Goal: Check status: Check status

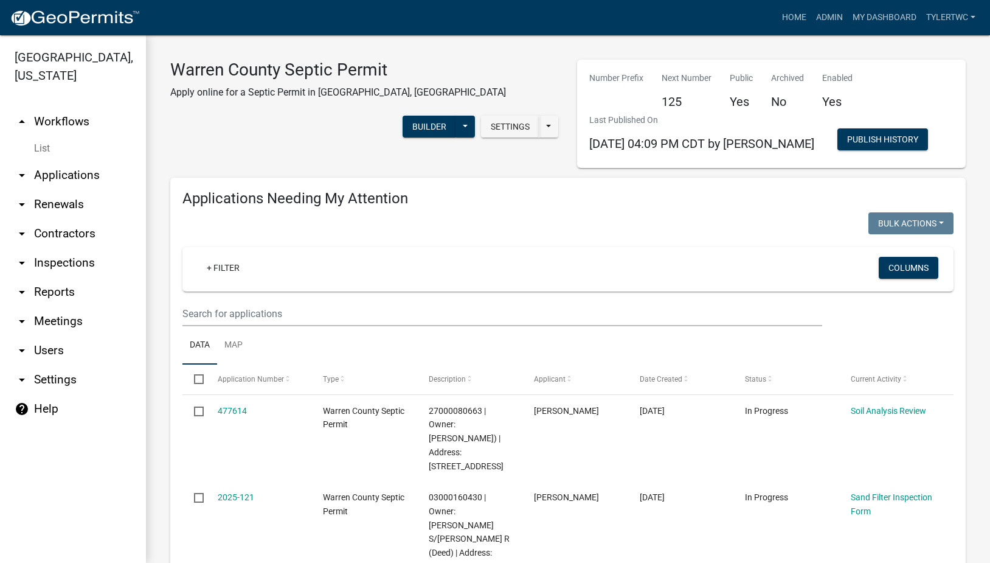
select select "2: 50"
select select "3: 100"
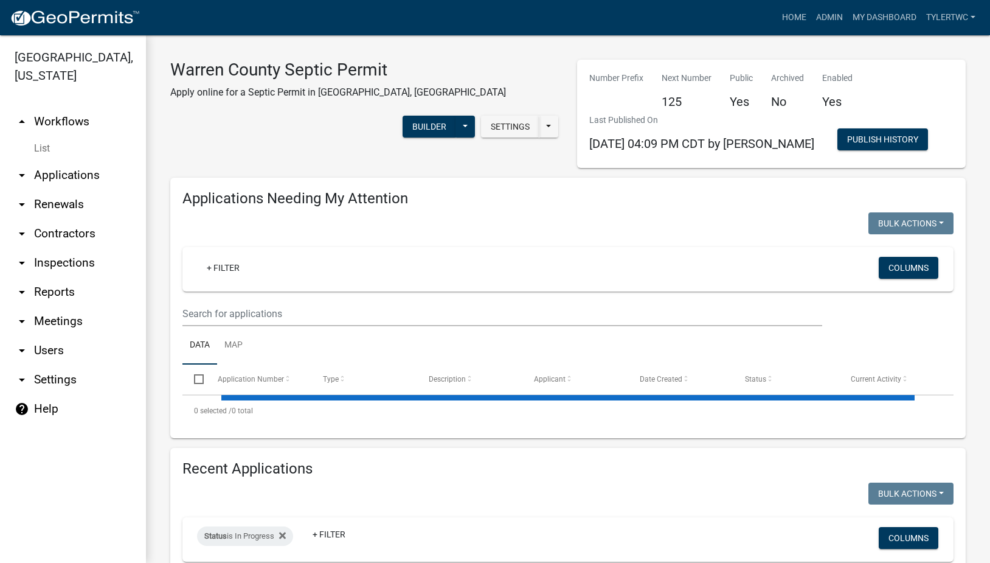
select select "2: 50"
select select "3: 100"
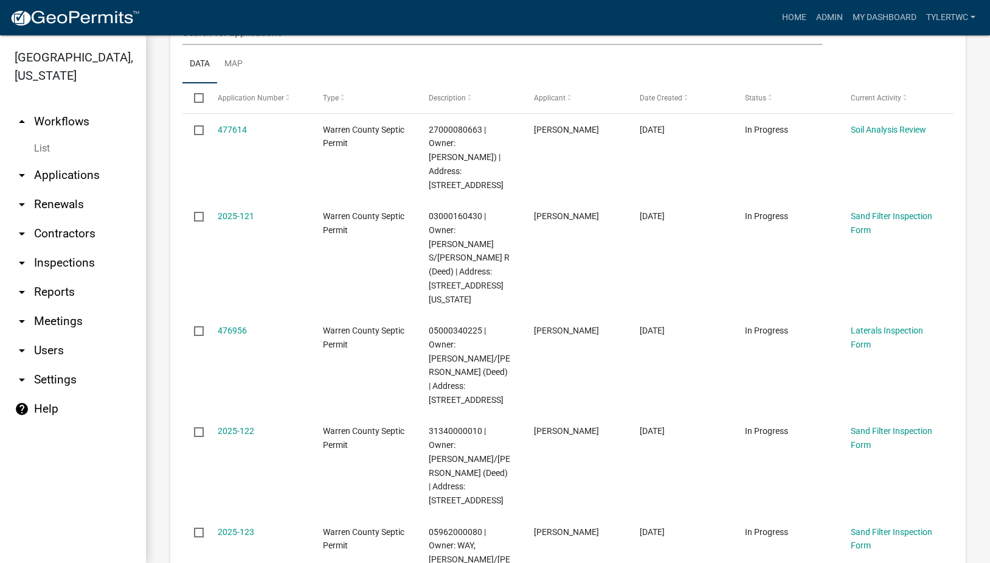
scroll to position [284, 0]
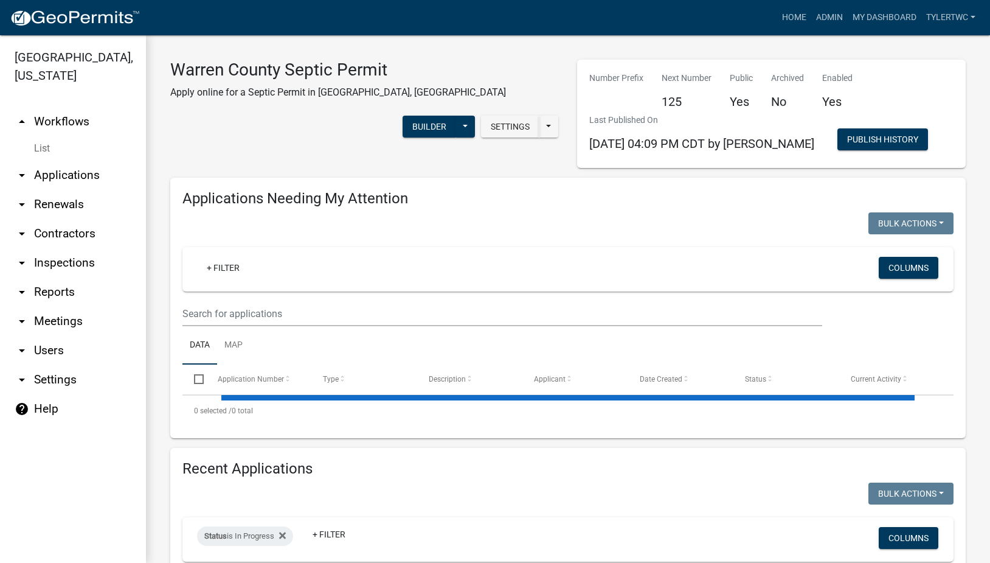
select select "2: 50"
select select "3: 100"
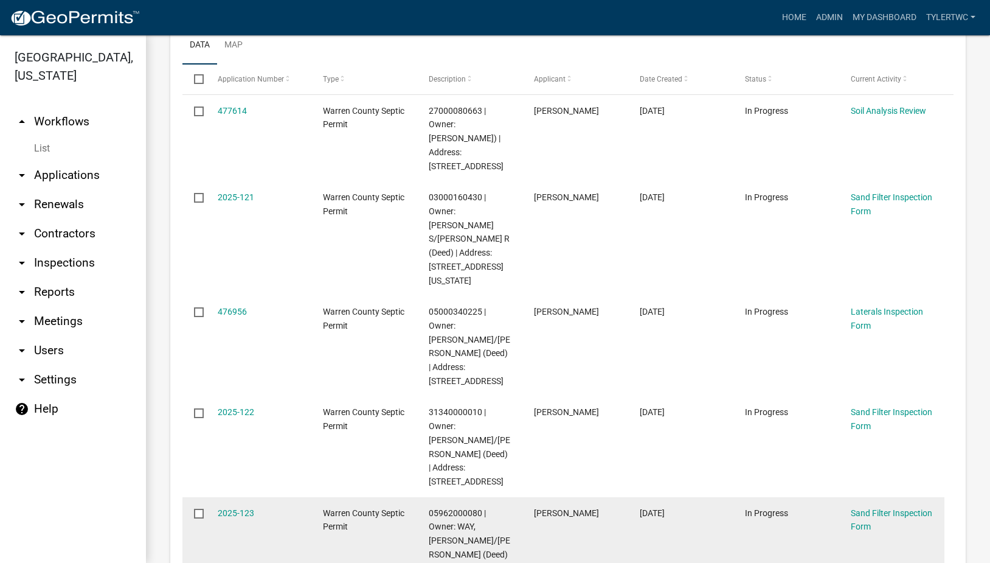
scroll to position [426, 0]
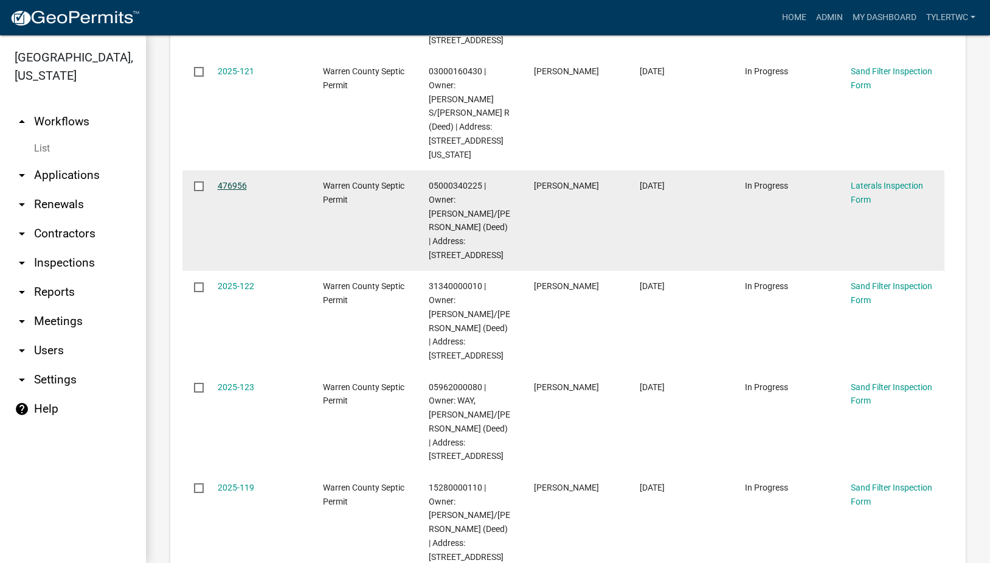
click at [226, 181] on link "476956" at bounding box center [232, 186] width 29 height 10
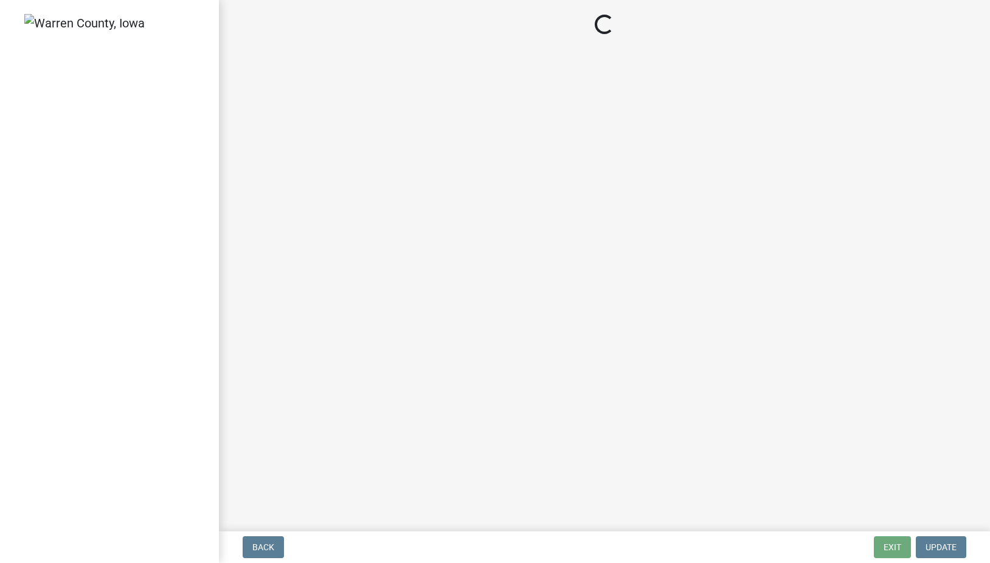
select select "745f0c93-fe7f-45fa-acff-5a7eccb4a6bc"
select select "d1e22d4f-68e7-4e9d-8701-604dd084f30f"
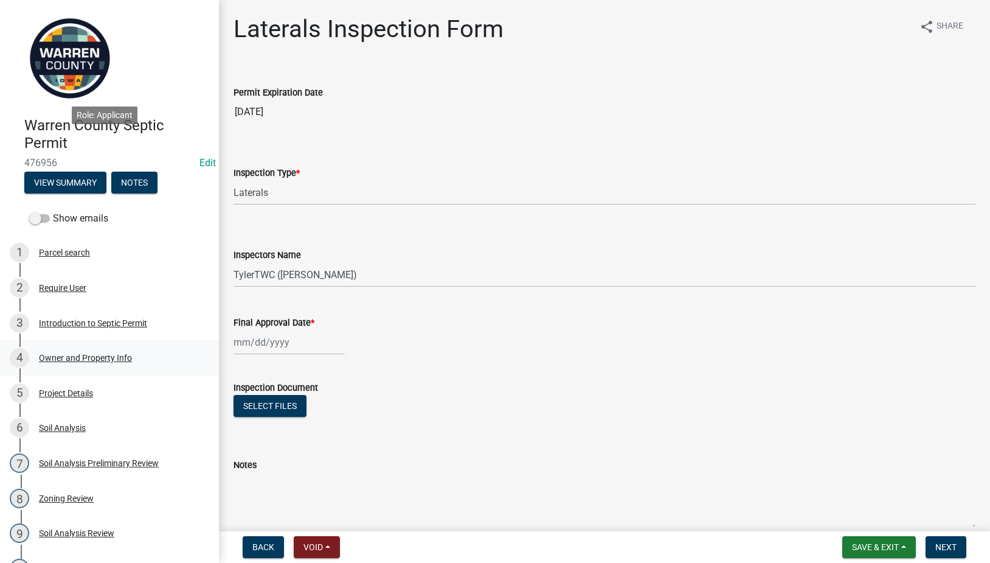
scroll to position [284, 0]
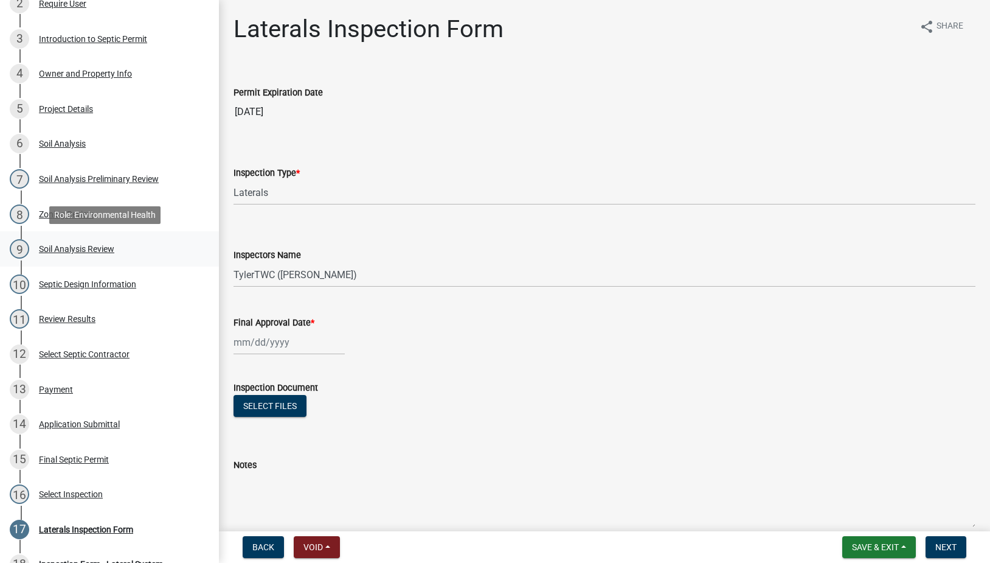
click at [65, 246] on div "Soil Analysis Review" at bounding box center [76, 249] width 75 height 9
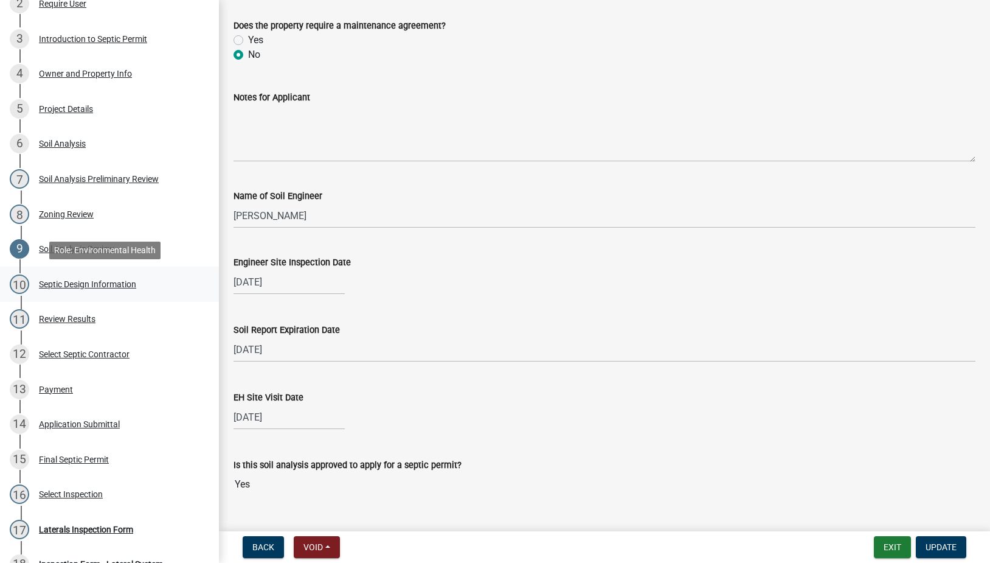
click at [66, 283] on div "Septic Design Information" at bounding box center [87, 284] width 97 height 9
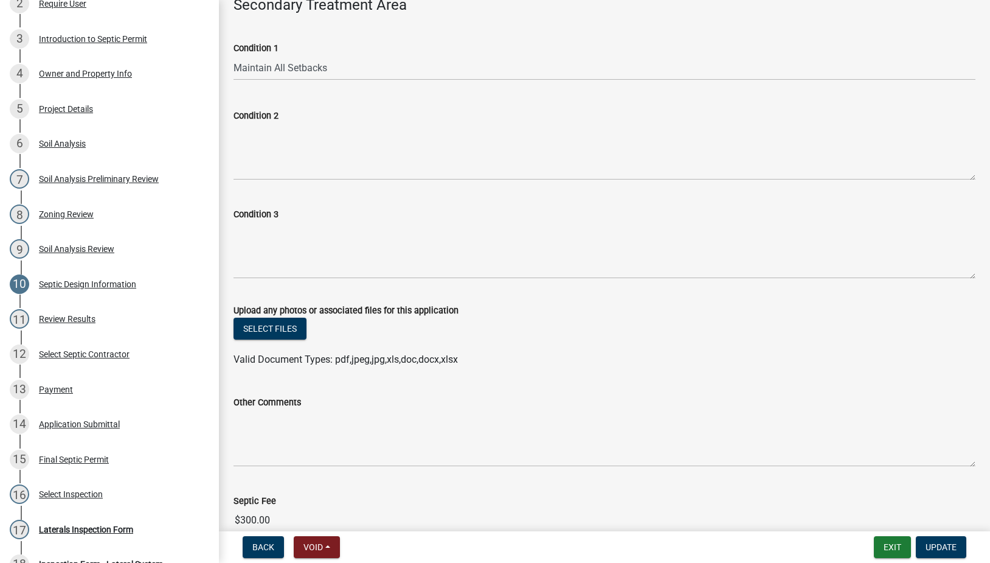
scroll to position [987, 0]
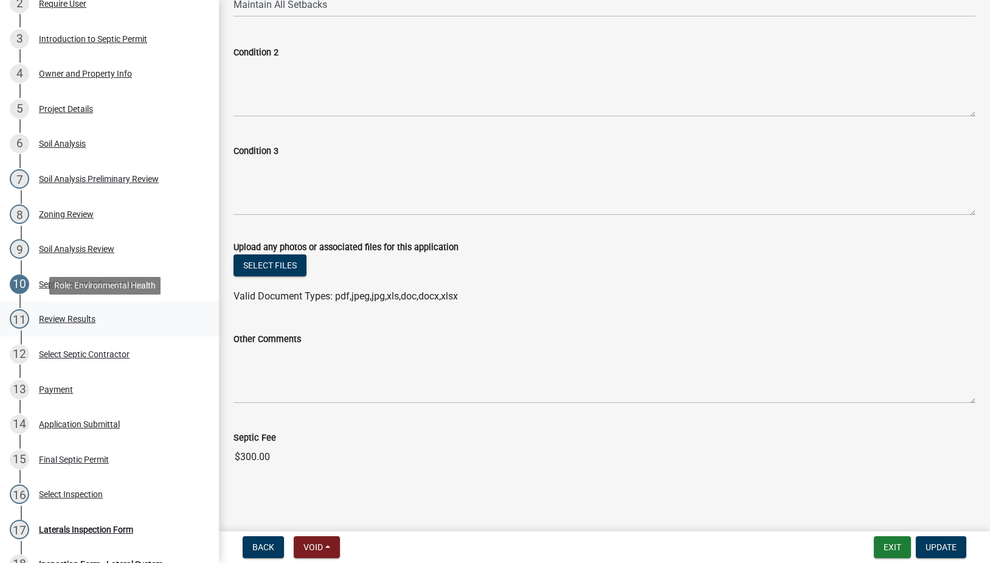
click at [77, 321] on div "Review Results" at bounding box center [67, 319] width 57 height 9
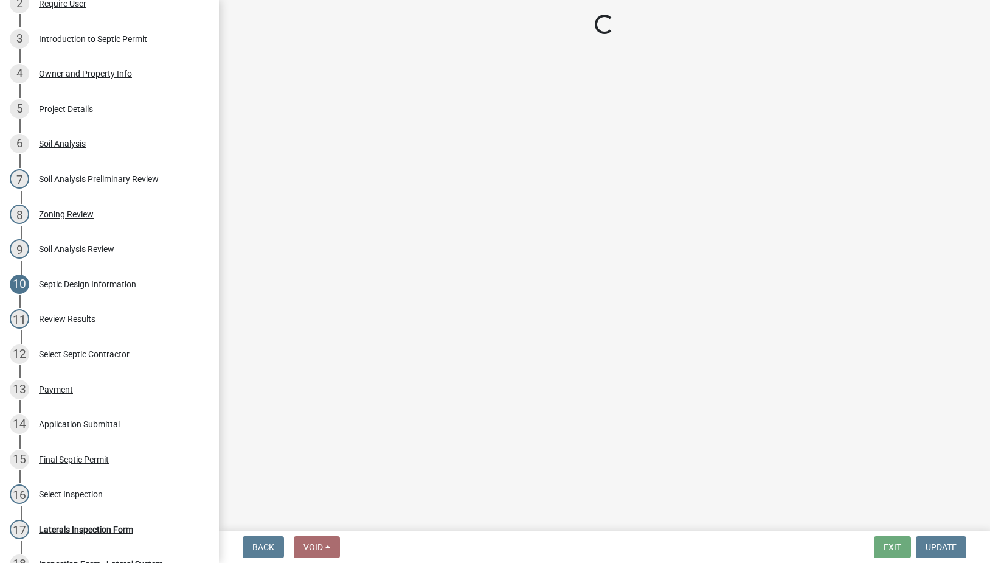
select select "2f6c2d72-ab04-4add-87ae-7a9750ff19b9"
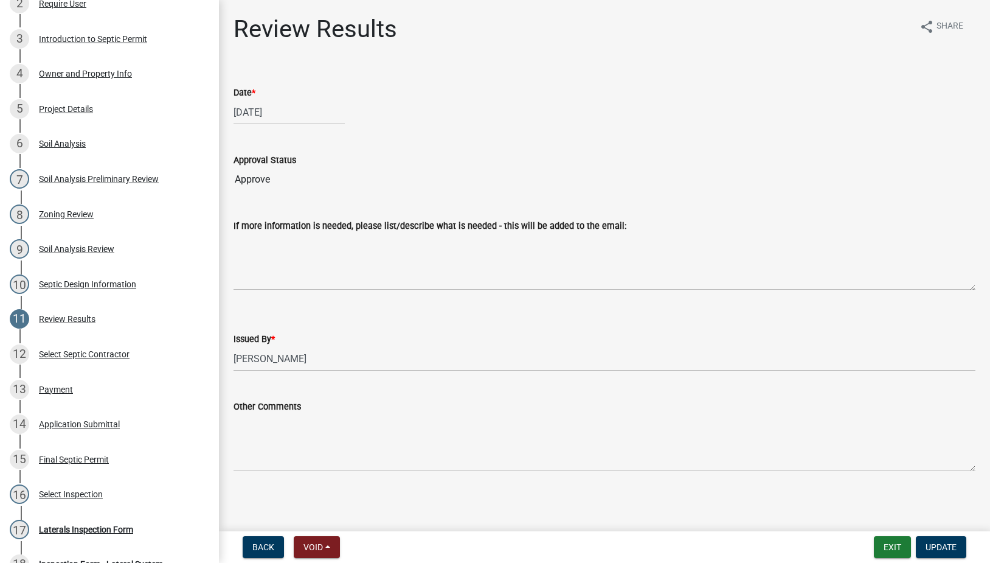
scroll to position [2, 0]
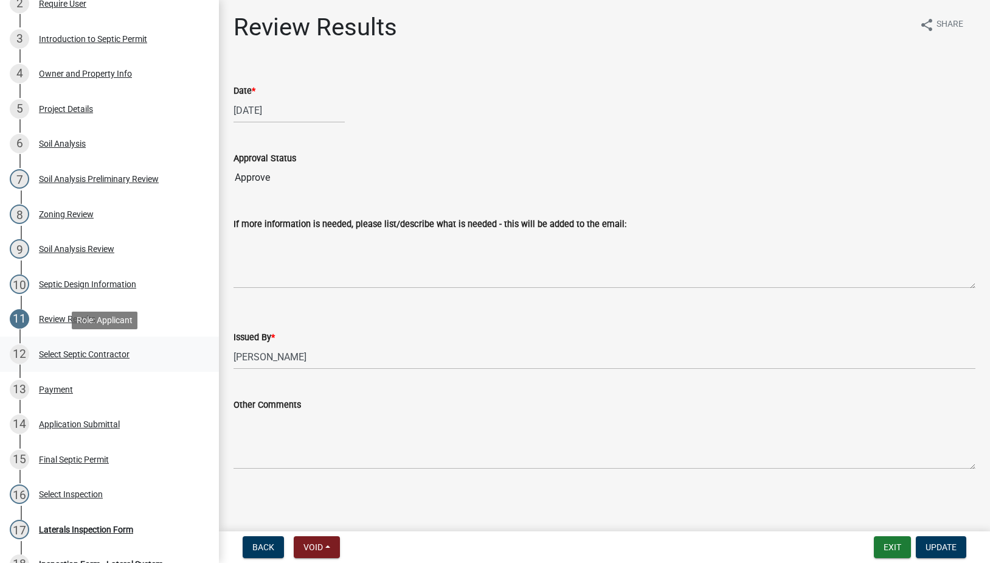
click at [60, 352] on div "Select Septic Contractor" at bounding box center [84, 354] width 91 height 9
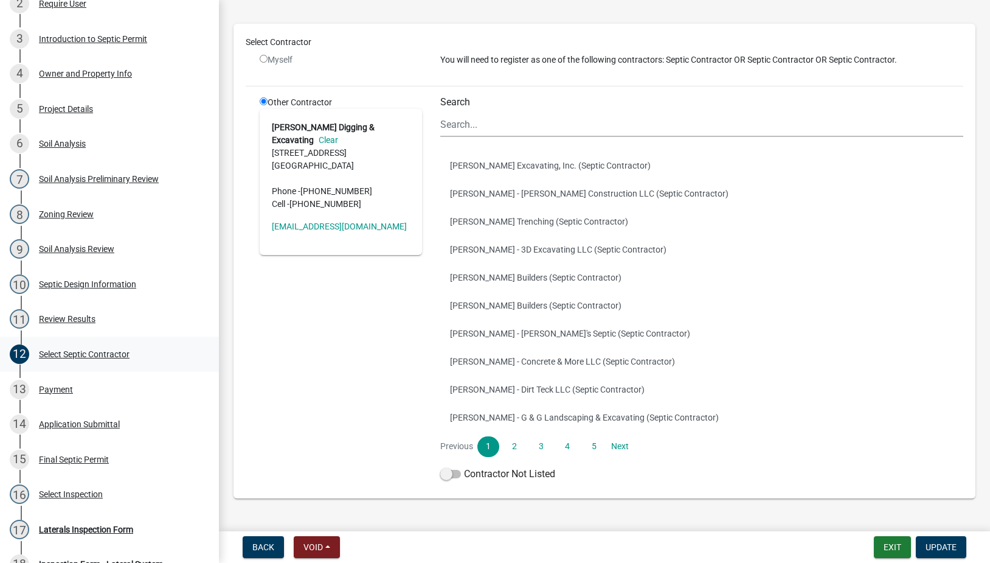
scroll to position [110, 0]
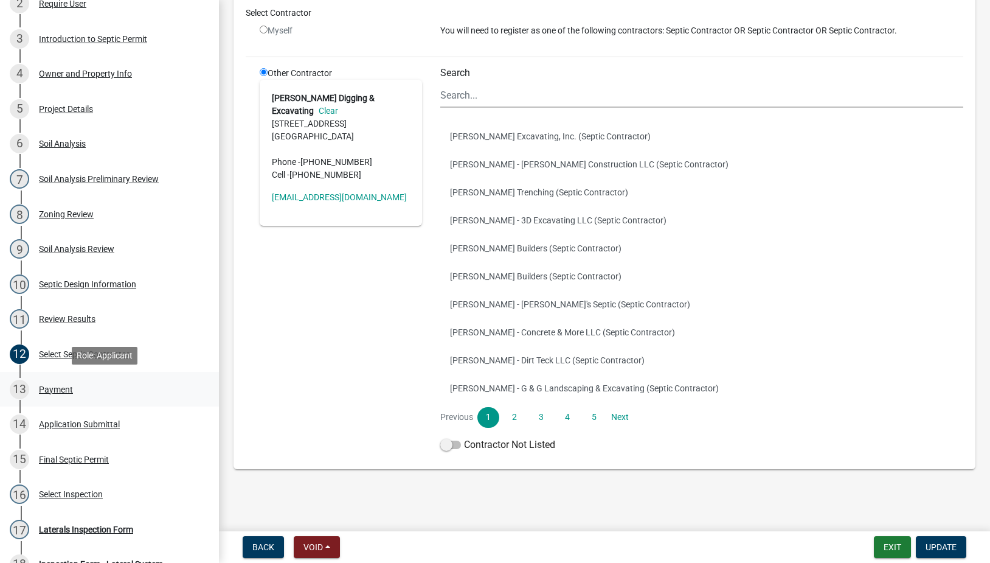
click at [45, 392] on div "Payment" at bounding box center [56, 389] width 34 height 9
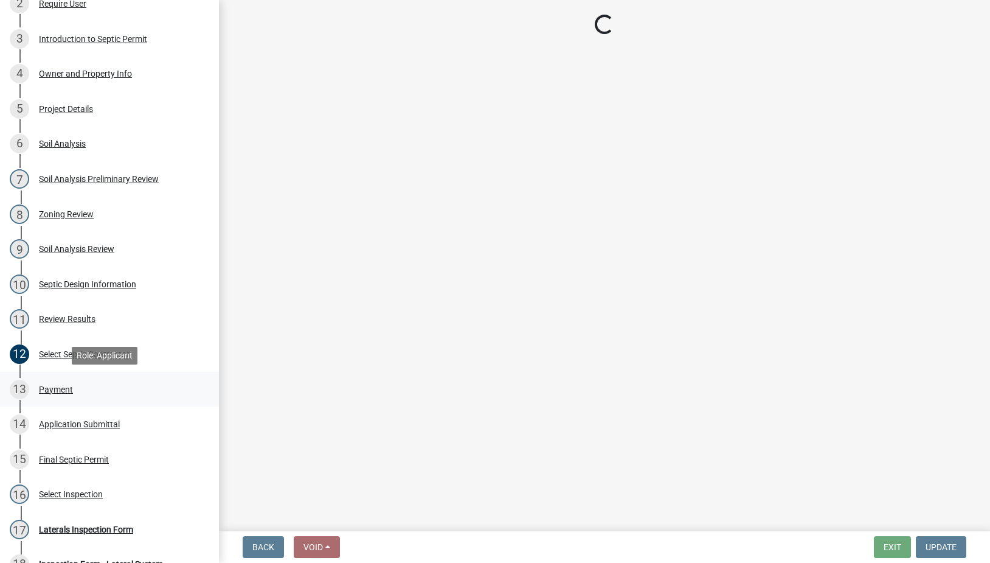
scroll to position [0, 0]
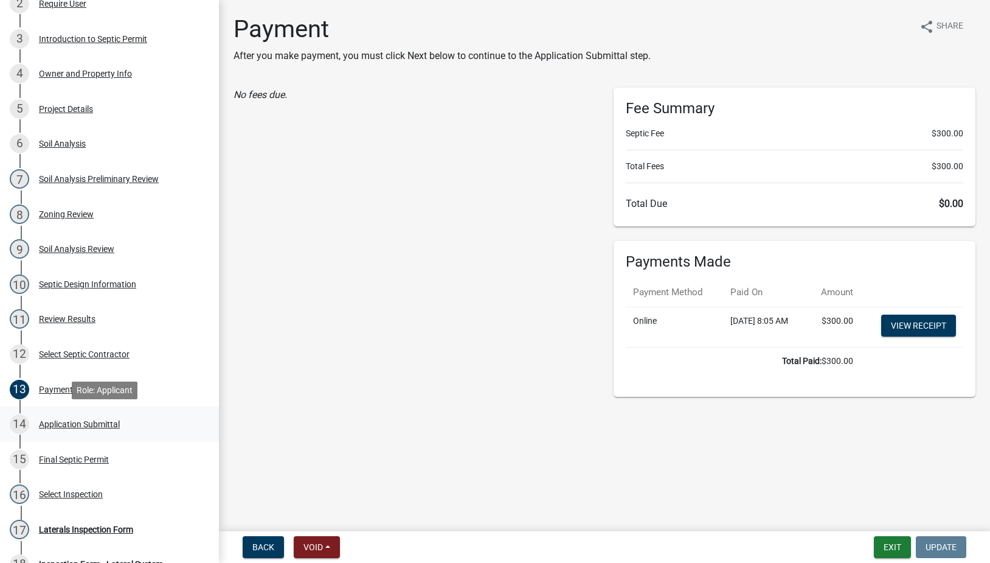
click at [59, 423] on div "Application Submittal" at bounding box center [79, 424] width 81 height 9
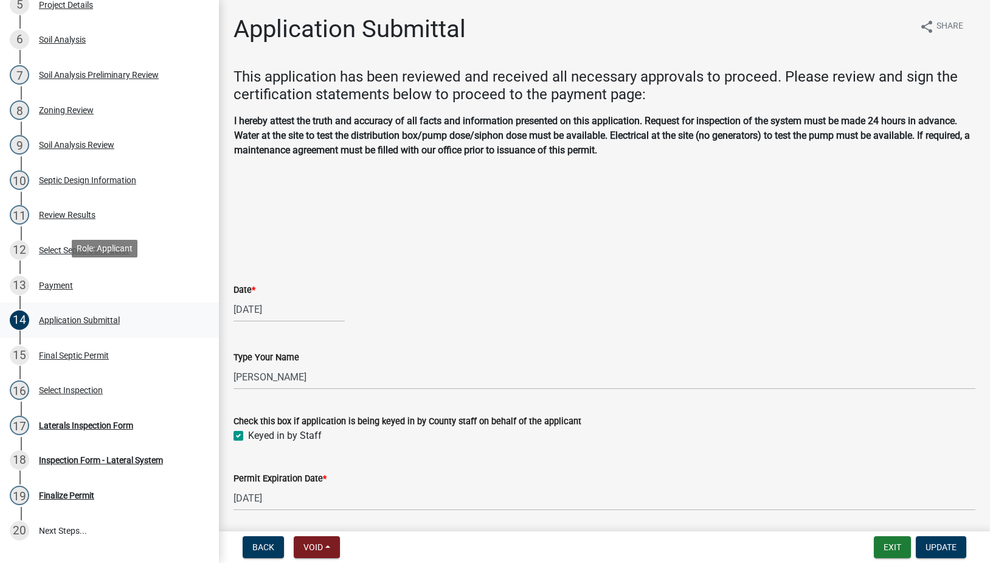
scroll to position [426, 0]
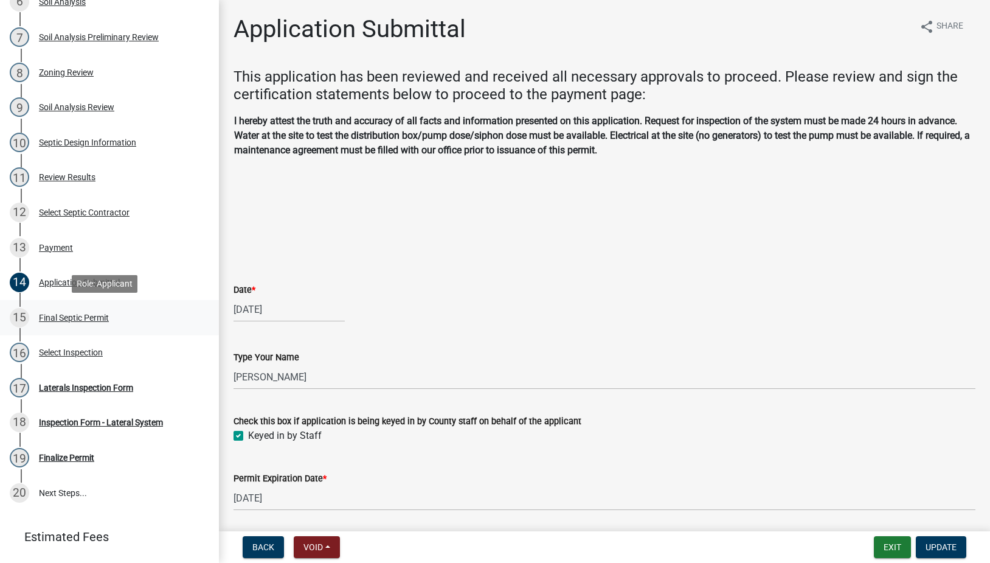
click at [82, 316] on div "Final Septic Permit" at bounding box center [74, 317] width 70 height 9
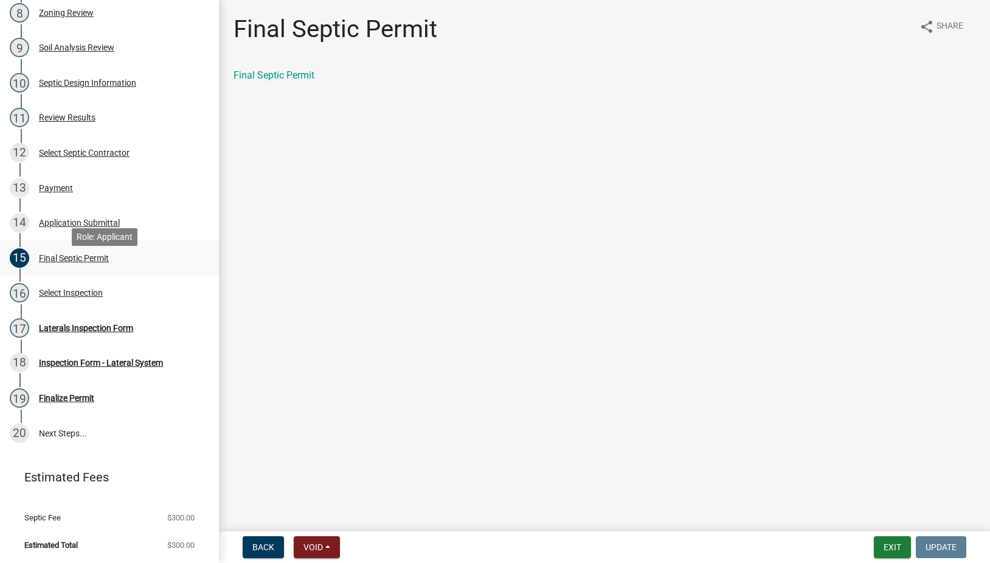
scroll to position [486, 0]
click at [888, 552] on button "Exit" at bounding box center [892, 547] width 37 height 22
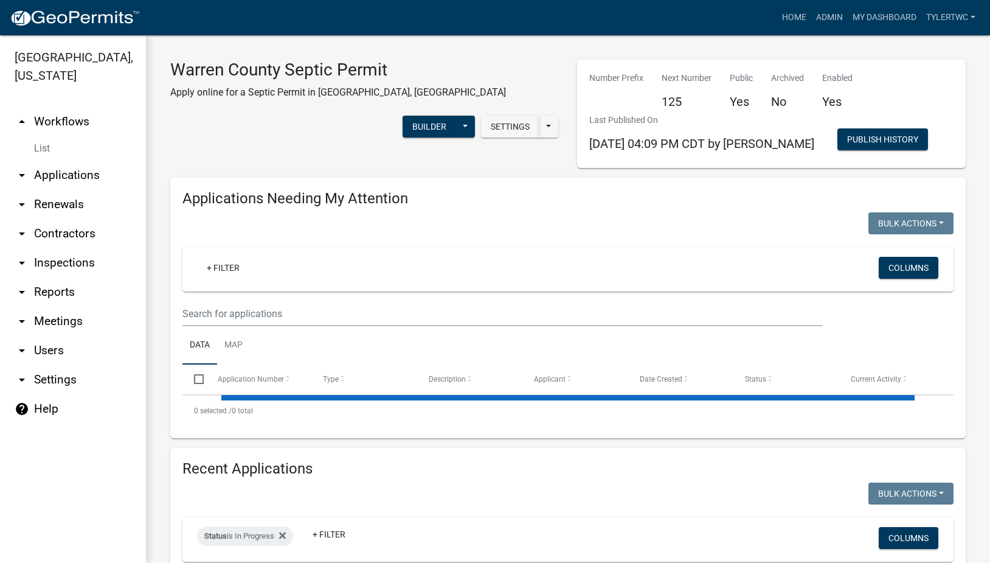
select select "2: 50"
select select "3: 100"
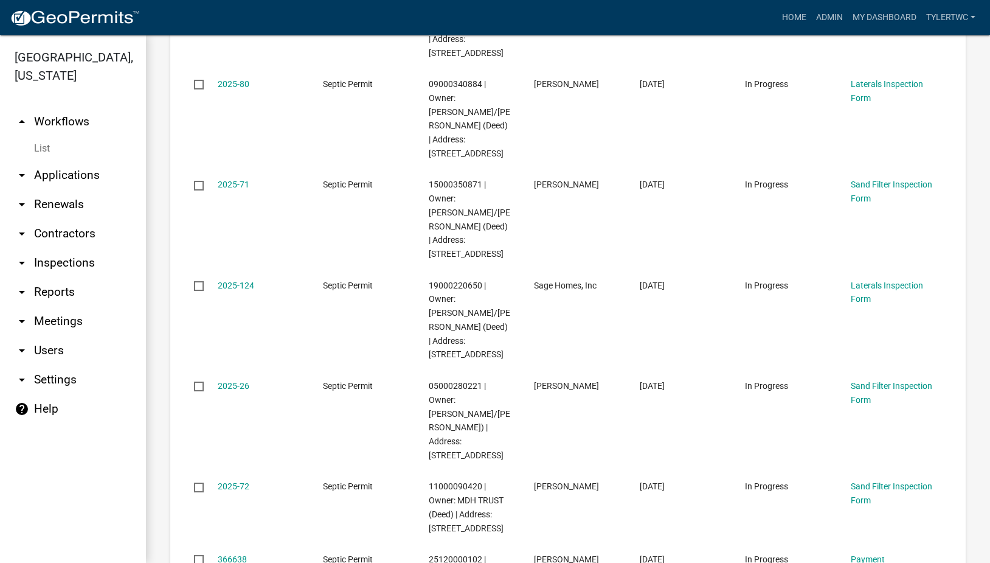
scroll to position [5035, 0]
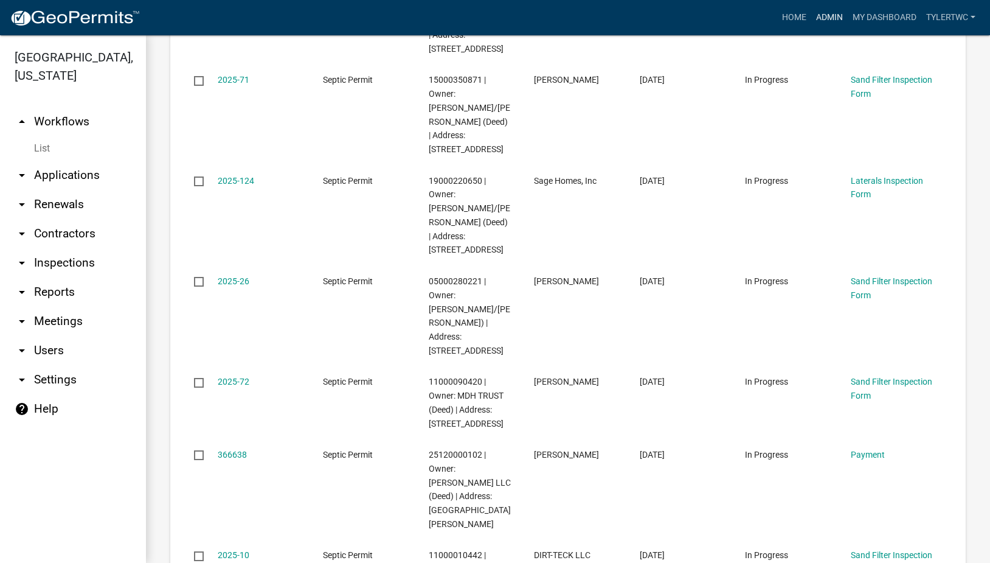
click at [824, 15] on link "Admin" at bounding box center [830, 17] width 37 height 23
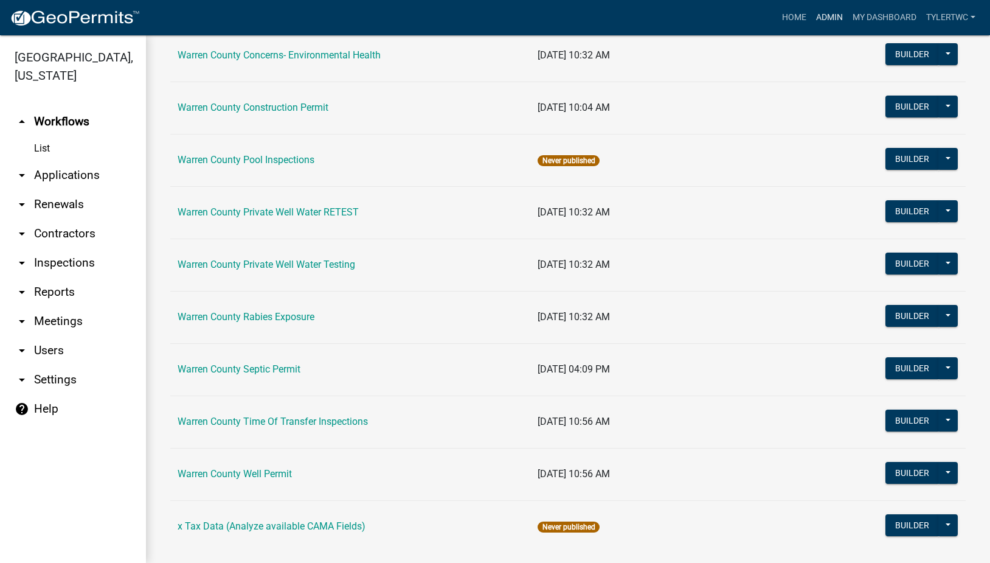
scroll to position [728, 0]
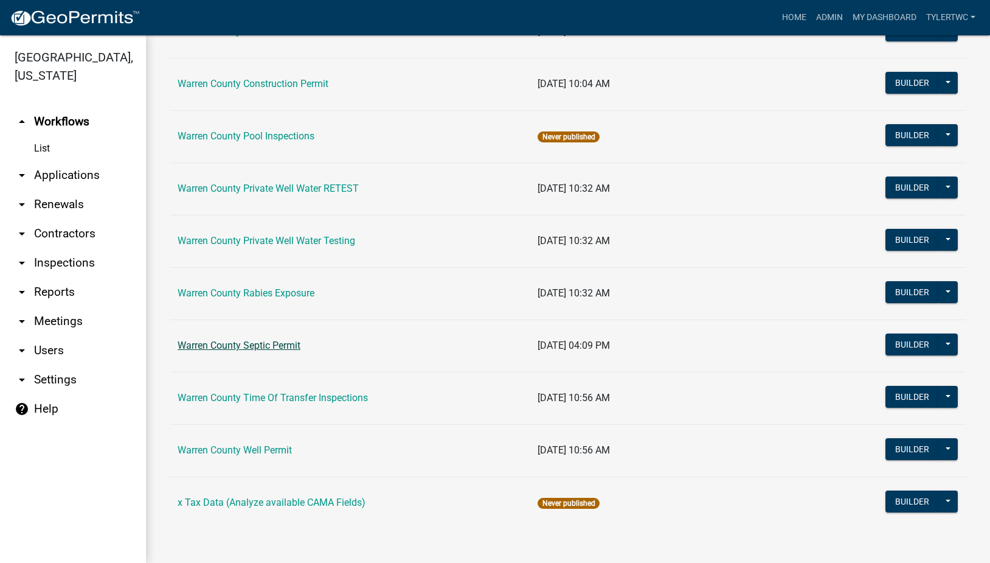
click at [257, 343] on link "Warren County Septic Permit" at bounding box center [239, 345] width 123 height 12
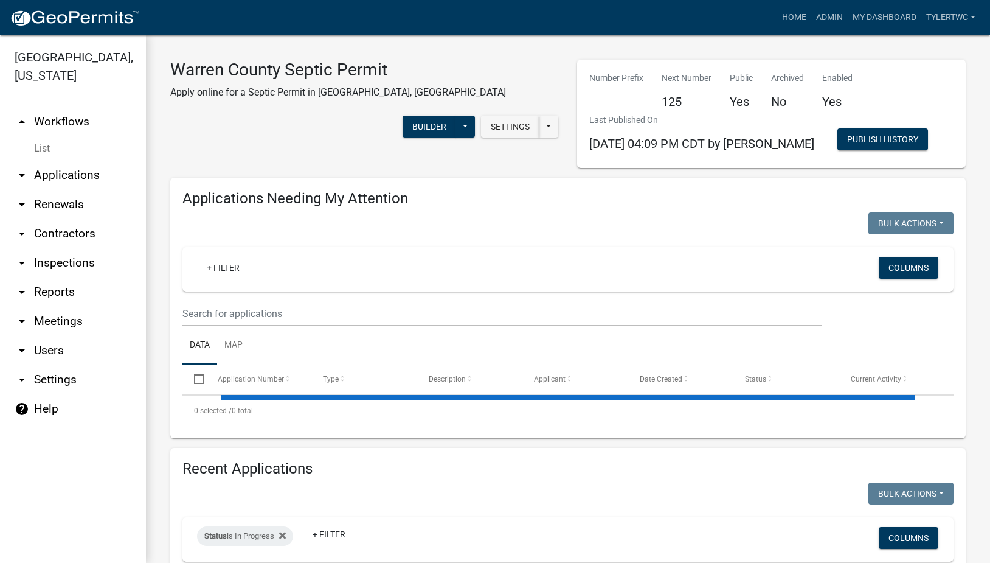
select select "2: 50"
select select "3: 100"
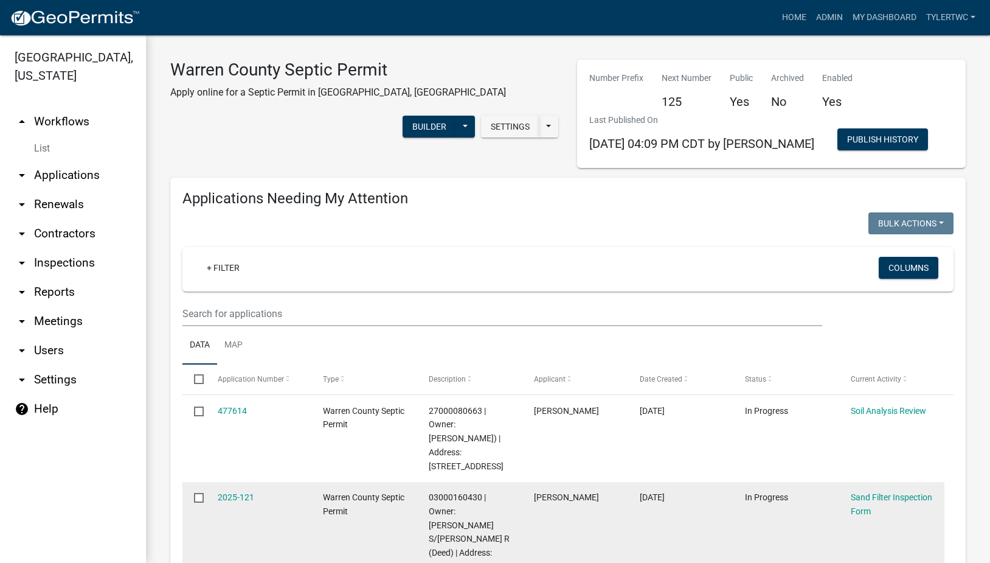
scroll to position [284, 0]
